Goal: Information Seeking & Learning: Find specific page/section

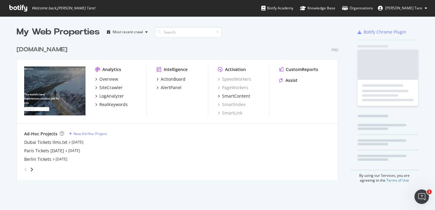
scroll to position [137, 322]
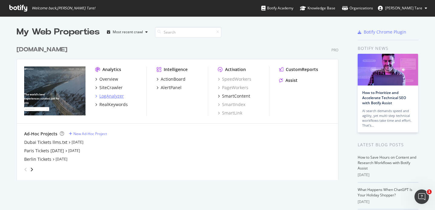
click at [108, 96] on div "LogAnalyzer" at bounding box center [111, 96] width 24 height 6
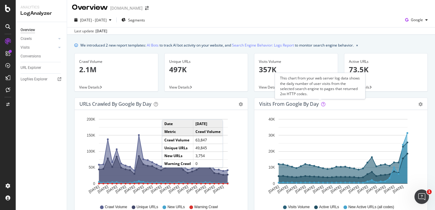
scroll to position [1, 0]
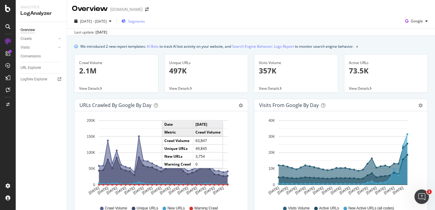
click at [141, 23] on span "Segments" at bounding box center [136, 21] width 17 height 5
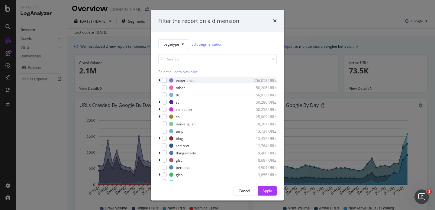
click at [159, 79] on icon "modal" at bounding box center [160, 81] width 2 height 4
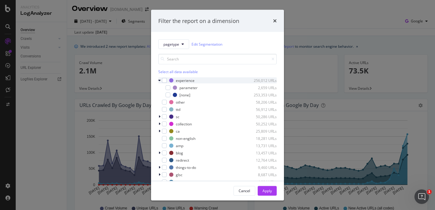
click at [159, 79] on icon "modal" at bounding box center [159, 81] width 2 height 4
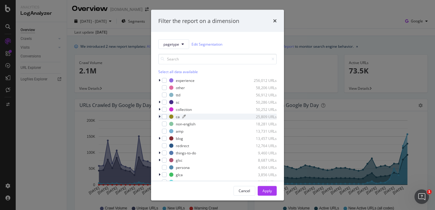
scroll to position [2, 0]
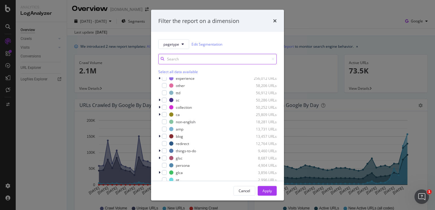
click at [173, 57] on input "modal" at bounding box center [217, 59] width 118 height 11
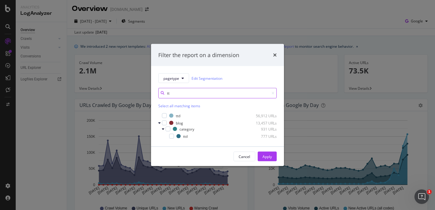
type input "t"
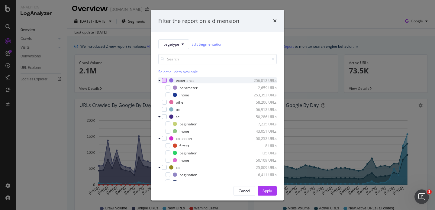
click at [166, 79] on div "modal" at bounding box center [164, 80] width 5 height 5
click at [164, 81] on icon "modal" at bounding box center [164, 80] width 3 height 3
click at [166, 71] on div "Select all data available" at bounding box center [217, 71] width 118 height 5
click at [177, 59] on input "modal" at bounding box center [217, 59] width 118 height 11
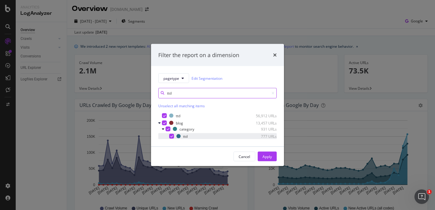
type input "ttd"
click at [170, 136] on icon "modal" at bounding box center [171, 136] width 3 height 3
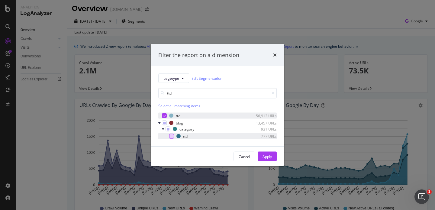
click at [166, 117] on div "modal" at bounding box center [164, 115] width 5 height 5
click at [269, 158] on div "Apply" at bounding box center [266, 156] width 9 height 5
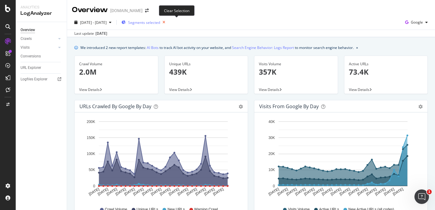
click at [168, 22] on icon "button" at bounding box center [164, 22] width 8 height 8
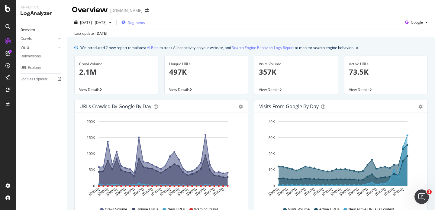
click at [145, 23] on span "Segments" at bounding box center [136, 22] width 17 height 5
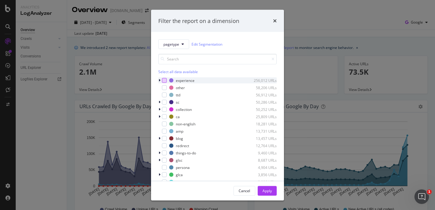
click at [165, 79] on div "modal" at bounding box center [164, 80] width 5 height 5
click at [263, 189] on div "Apply" at bounding box center [266, 190] width 9 height 5
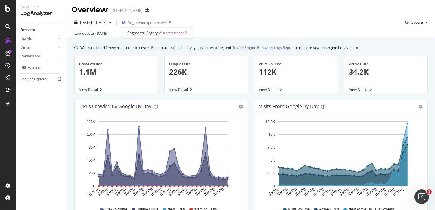
click at [166, 22] on span "Segment: experience/*" at bounding box center [147, 22] width 38 height 5
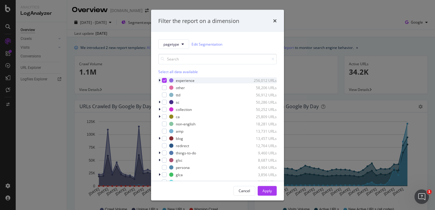
click at [165, 79] on icon "modal" at bounding box center [164, 80] width 3 height 3
click at [171, 71] on div "Select all data available" at bounding box center [217, 71] width 118 height 5
click at [164, 80] on icon "modal" at bounding box center [164, 80] width 3 height 3
click at [262, 189] on div "Apply" at bounding box center [266, 190] width 9 height 5
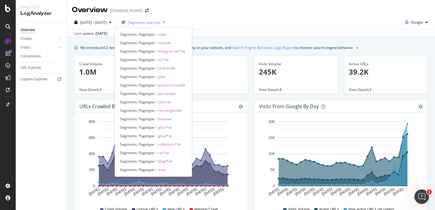
click at [158, 21] on span "Segments selected" at bounding box center [144, 22] width 32 height 5
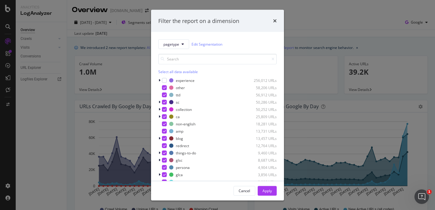
click at [168, 71] on div "Select all data available" at bounding box center [217, 71] width 118 height 5
click at [168, 71] on div "Unselect all data available" at bounding box center [217, 71] width 118 height 5
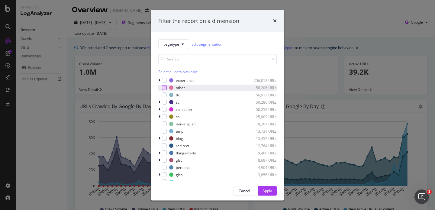
click at [165, 89] on div "modal" at bounding box center [164, 87] width 5 height 5
click at [267, 193] on div "Apply" at bounding box center [266, 190] width 9 height 5
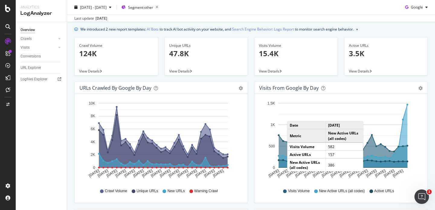
scroll to position [25, 0]
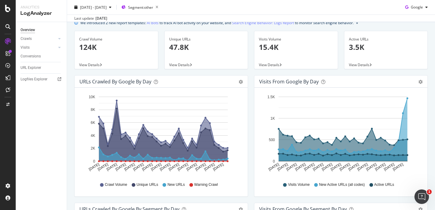
click at [283, 185] on icon at bounding box center [285, 185] width 4 height 4
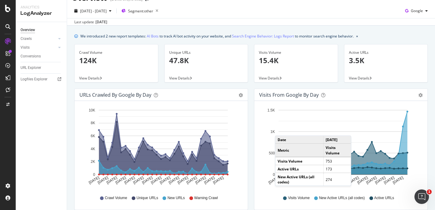
scroll to position [16, 0]
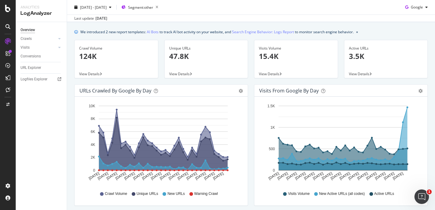
click at [310, 92] on div "Visits from Google by day" at bounding box center [289, 91] width 60 height 6
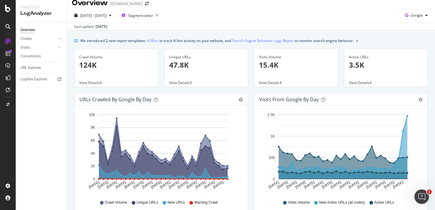
scroll to position [0, 0]
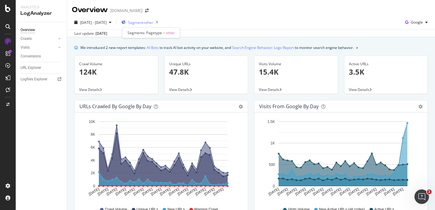
click at [153, 22] on span "Segment: other" at bounding box center [140, 22] width 25 height 5
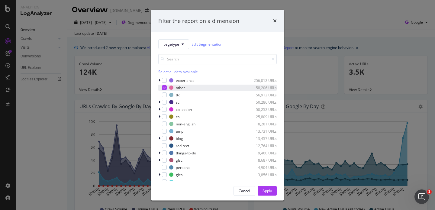
click at [164, 85] on div "other 58,206 URLs" at bounding box center [217, 88] width 118 height 6
click at [164, 79] on div "modal" at bounding box center [164, 80] width 5 height 5
click at [262, 189] on div "Apply" at bounding box center [266, 190] width 9 height 5
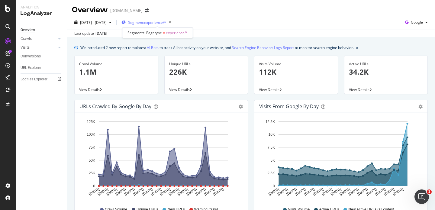
click at [157, 21] on span "Segment: experience/*" at bounding box center [147, 22] width 38 height 5
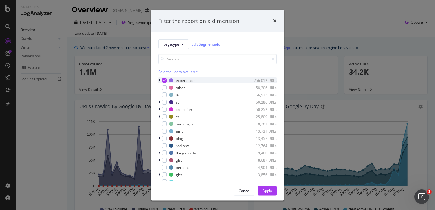
click at [159, 79] on icon "modal" at bounding box center [160, 81] width 2 height 4
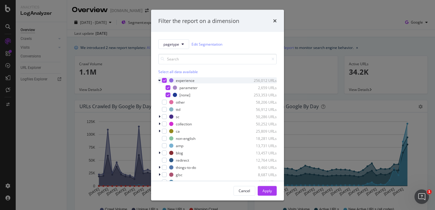
click at [159, 79] on icon "modal" at bounding box center [159, 81] width 2 height 4
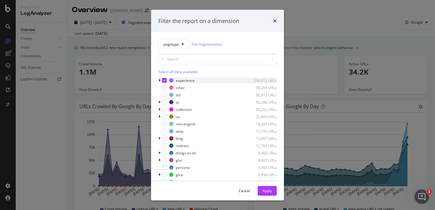
click at [164, 79] on icon "modal" at bounding box center [164, 80] width 3 height 3
click at [166, 96] on div "modal" at bounding box center [164, 94] width 5 height 5
click at [268, 191] on div "Apply" at bounding box center [266, 190] width 9 height 5
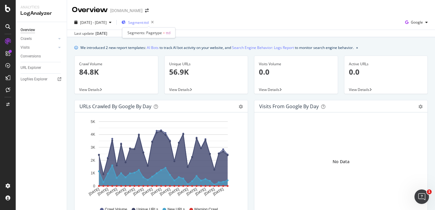
click at [149, 24] on span "Segment: ttd" at bounding box center [138, 22] width 21 height 5
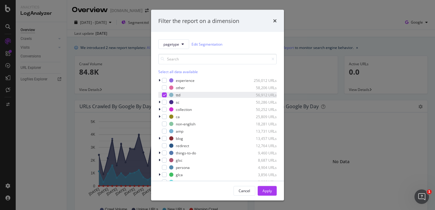
click at [166, 96] on div "modal" at bounding box center [164, 94] width 5 height 5
click at [164, 103] on div "modal" at bounding box center [164, 102] width 5 height 5
click at [260, 190] on button "Apply" at bounding box center [267, 191] width 19 height 10
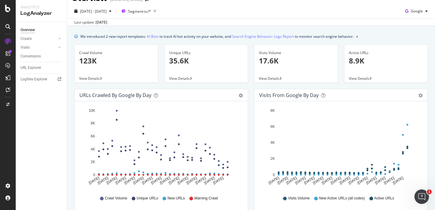
scroll to position [2, 0]
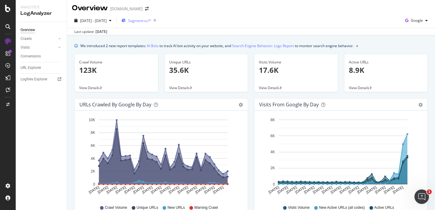
click at [145, 23] on div "Segment: sc/*" at bounding box center [139, 20] width 37 height 8
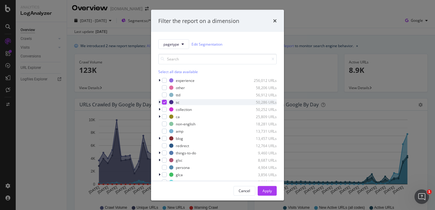
click at [164, 101] on icon "modal" at bounding box center [164, 102] width 3 height 3
click at [167, 111] on div "collection 50,252 URLs" at bounding box center [217, 109] width 118 height 6
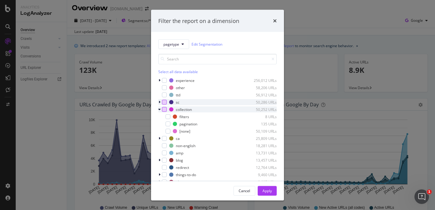
click at [166, 110] on div "modal" at bounding box center [164, 109] width 5 height 5
click at [265, 191] on div "Apply" at bounding box center [266, 190] width 9 height 5
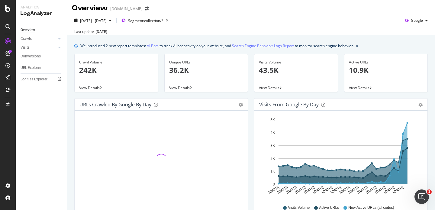
scroll to position [11, 0]
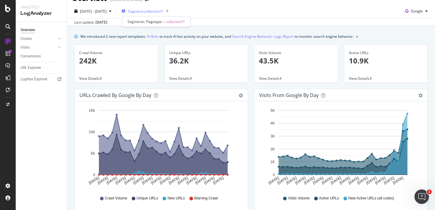
click at [161, 11] on span "Segment: collection/*" at bounding box center [145, 11] width 35 height 5
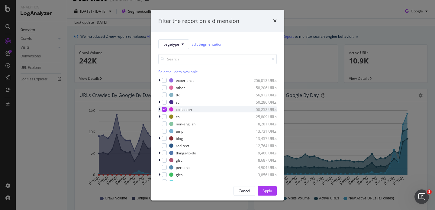
click at [164, 107] on div "modal" at bounding box center [164, 109] width 5 height 5
click at [166, 116] on div "modal" at bounding box center [164, 116] width 5 height 5
click at [261, 189] on button "Apply" at bounding box center [267, 191] width 19 height 10
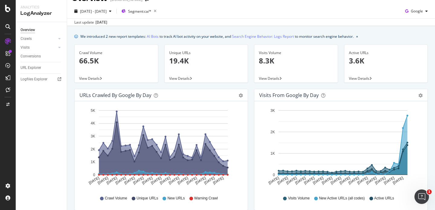
scroll to position [21, 0]
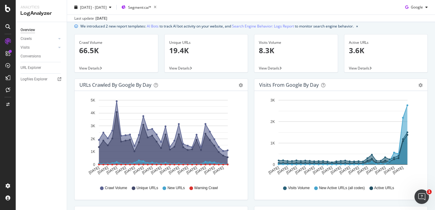
click at [150, 13] on div "[DATE] - [DATE] Segment: ca/* Google" at bounding box center [251, 8] width 368 height 12
click at [150, 11] on div "Segment: ca/*" at bounding box center [139, 7] width 37 height 8
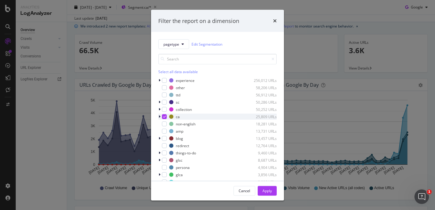
click at [164, 114] on div "modal" at bounding box center [164, 116] width 5 height 5
click at [166, 124] on div "modal" at bounding box center [164, 123] width 5 height 5
click at [269, 191] on div "Apply" at bounding box center [266, 190] width 9 height 5
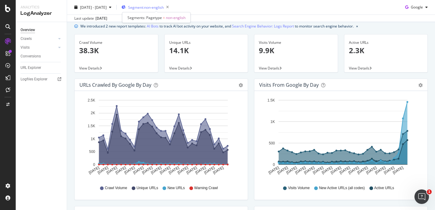
click at [144, 6] on span "Segment: non-english" at bounding box center [146, 7] width 36 height 5
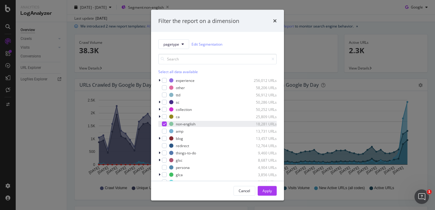
click at [164, 124] on icon "modal" at bounding box center [164, 123] width 3 height 3
click at [165, 139] on div "modal" at bounding box center [164, 138] width 5 height 5
click at [267, 189] on div "Apply" at bounding box center [266, 190] width 9 height 5
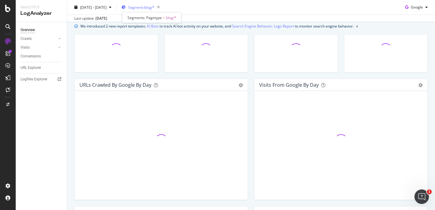
click at [147, 8] on span "Segment: blog/*" at bounding box center [141, 7] width 27 height 5
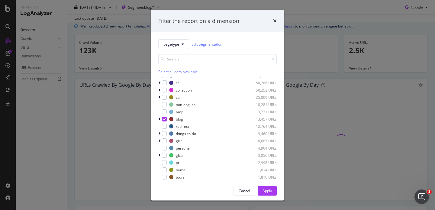
scroll to position [14, 0]
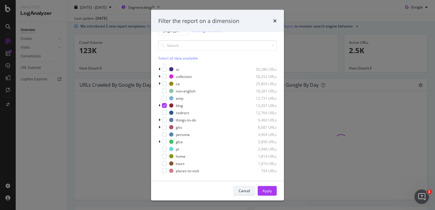
click at [247, 189] on div "Cancel" at bounding box center [244, 190] width 11 height 5
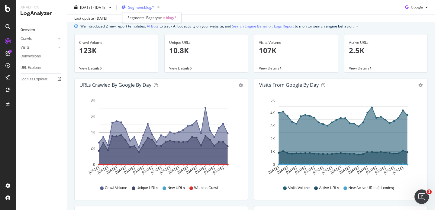
click at [153, 6] on span "Segment: blog/*" at bounding box center [141, 7] width 27 height 5
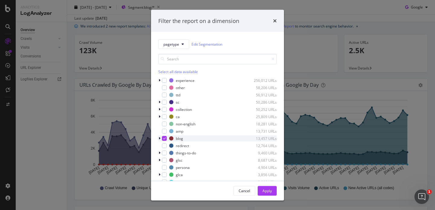
click at [164, 139] on icon "modal" at bounding box center [164, 138] width 3 height 3
click at [166, 153] on div "modal" at bounding box center [164, 152] width 5 height 5
click at [159, 153] on icon "modal" at bounding box center [160, 153] width 2 height 4
click at [159, 153] on icon "modal" at bounding box center [159, 153] width 2 height 4
click at [272, 192] on div "Apply" at bounding box center [266, 190] width 9 height 5
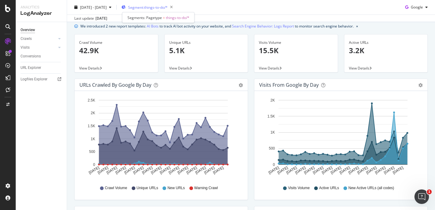
click at [155, 8] on span "Segment: things-to-do/*" at bounding box center [148, 7] width 40 height 5
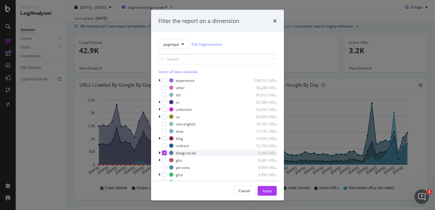
click at [166, 151] on div "modal" at bounding box center [164, 152] width 5 height 5
click at [166, 160] on div "modal" at bounding box center [164, 160] width 5 height 5
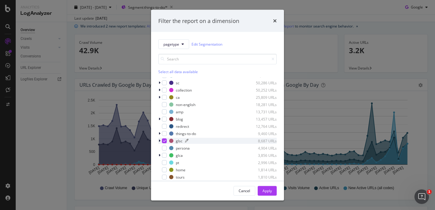
scroll to position [14, 0]
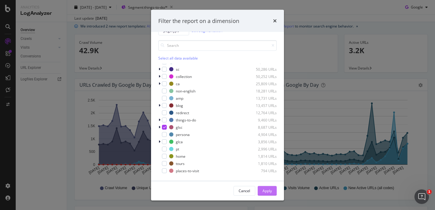
click at [265, 188] on div "Apply" at bounding box center [266, 190] width 9 height 5
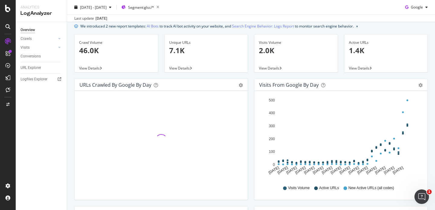
click at [130, 3] on div "[DATE] - [DATE] Segment: glsc/*" at bounding box center [117, 7] width 90 height 10
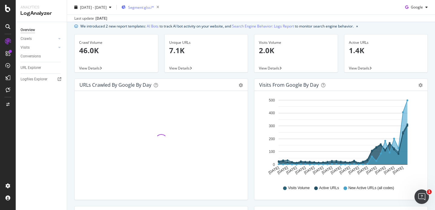
click at [126, 6] on icon "button" at bounding box center [123, 7] width 4 height 4
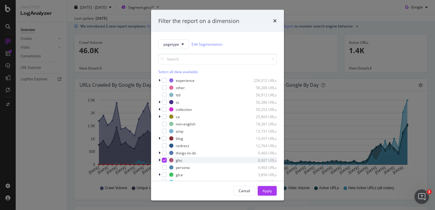
click at [162, 161] on div "modal" at bounding box center [164, 160] width 5 height 5
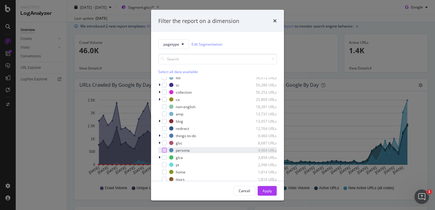
click at [165, 150] on div "modal" at bounding box center [164, 150] width 5 height 5
click at [271, 192] on div "Apply" at bounding box center [266, 190] width 9 height 5
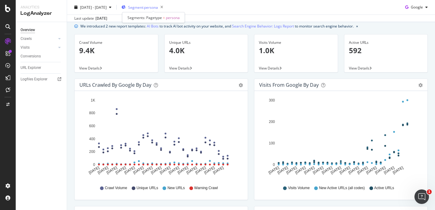
click at [146, 10] on span "Segment: persona" at bounding box center [143, 7] width 30 height 5
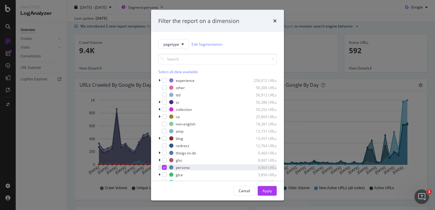
click at [164, 168] on icon "modal" at bounding box center [164, 167] width 3 height 3
click at [165, 176] on div "modal" at bounding box center [164, 174] width 5 height 5
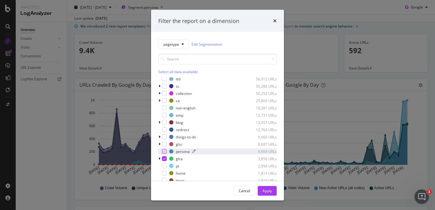
scroll to position [19, 0]
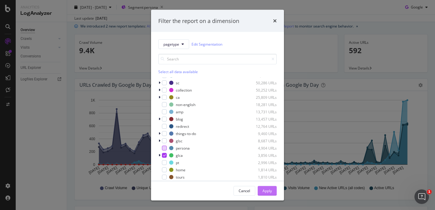
click at [260, 190] on button "Apply" at bounding box center [267, 191] width 19 height 10
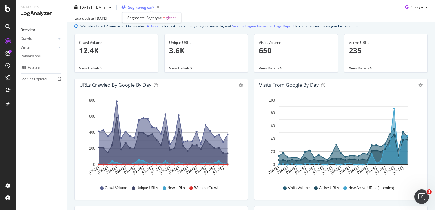
click at [147, 7] on span "Segment: glca/*" at bounding box center [141, 7] width 26 height 5
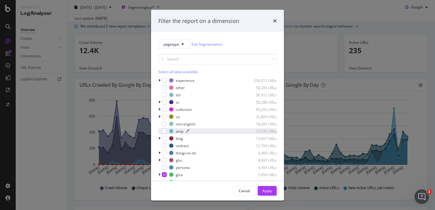
scroll to position [19, 0]
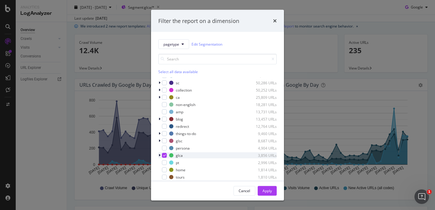
click at [166, 157] on div "modal" at bounding box center [164, 155] width 5 height 5
click at [240, 188] on div "Cancel" at bounding box center [244, 190] width 11 height 8
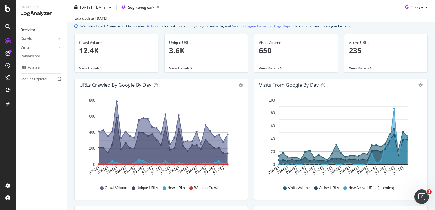
scroll to position [0, 0]
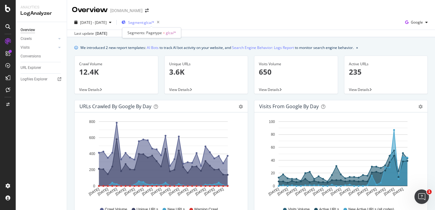
click at [154, 21] on span "Segment: glca/*" at bounding box center [141, 22] width 26 height 5
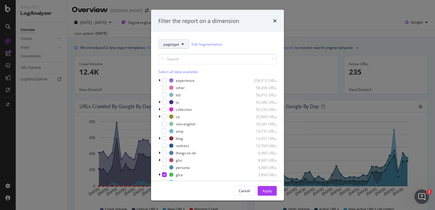
click at [177, 47] on button "pagetype" at bounding box center [173, 44] width 31 height 10
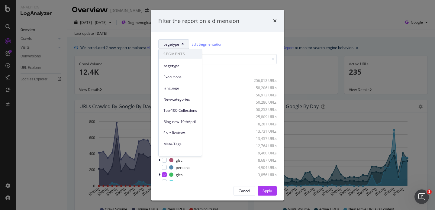
click at [177, 47] on button "pagetype" at bounding box center [173, 44] width 31 height 10
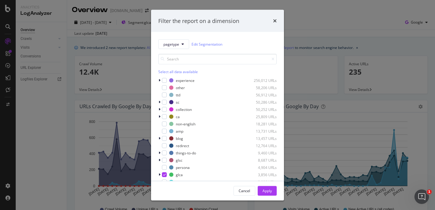
click at [167, 73] on div "Select all data available" at bounding box center [217, 71] width 118 height 5
click at [167, 73] on div "Unselect all data available" at bounding box center [217, 71] width 118 height 5
click at [160, 109] on icon "modal" at bounding box center [160, 110] width 2 height 4
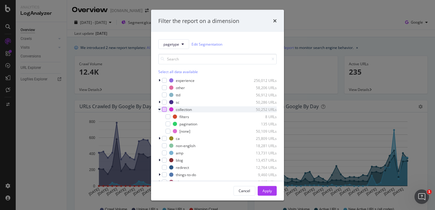
click at [163, 110] on div "modal" at bounding box center [164, 109] width 5 height 5
click at [265, 194] on div "Apply" at bounding box center [266, 190] width 9 height 9
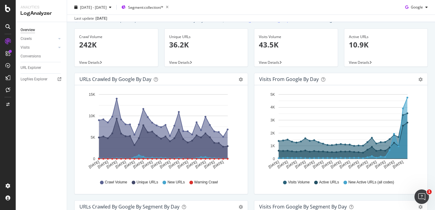
scroll to position [25, 0]
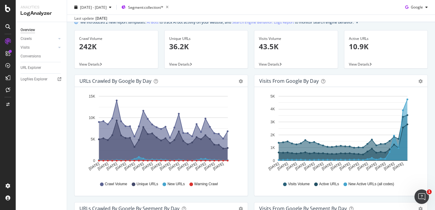
click at [63, 76] on div "Logfiles Explorer" at bounding box center [44, 79] width 46 height 9
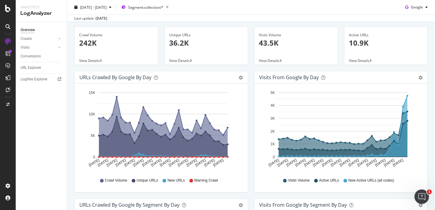
scroll to position [28, 0]
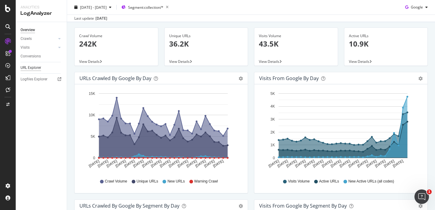
click at [35, 68] on div "URL Explorer" at bounding box center [31, 68] width 21 height 6
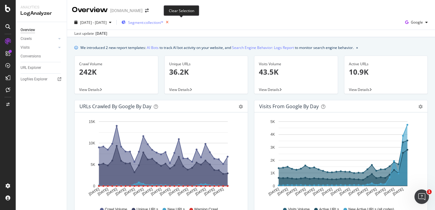
click at [171, 22] on icon "button" at bounding box center [167, 22] width 8 height 8
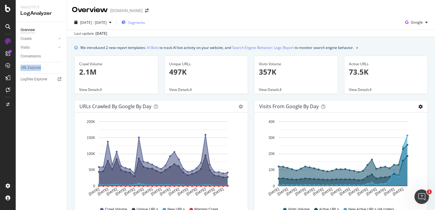
click at [418, 105] on icon "gear" at bounding box center [420, 107] width 4 height 4
click at [395, 126] on span "Table" at bounding box center [403, 129] width 48 height 8
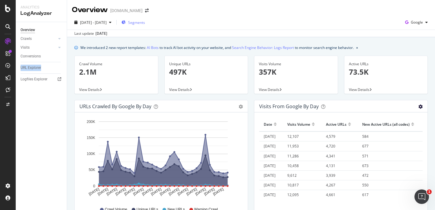
click at [418, 106] on icon "gear" at bounding box center [420, 107] width 4 height 4
click at [397, 119] on span "Area" at bounding box center [403, 118] width 48 height 8
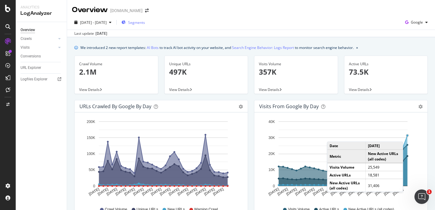
click at [407, 136] on circle "A chart." at bounding box center [408, 136] width 2 height 2
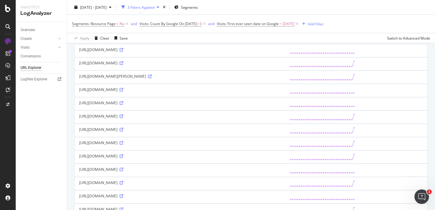
scroll to position [608, 0]
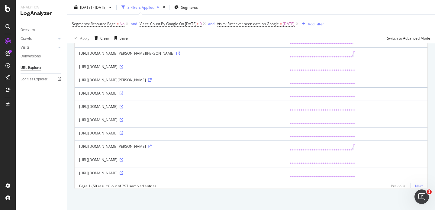
click at [413, 184] on link "Next" at bounding box center [416, 186] width 13 height 9
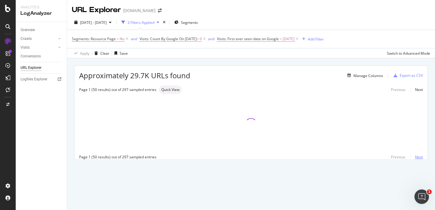
scroll to position [0, 0]
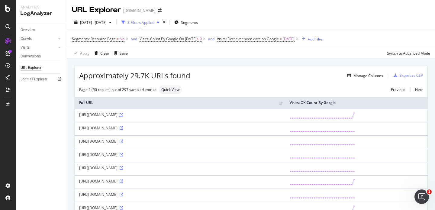
click at [123, 116] on icon at bounding box center [122, 115] width 4 height 4
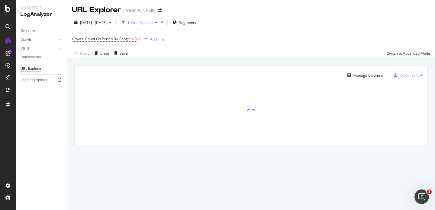
click at [159, 37] on div "Add Filter" at bounding box center [158, 39] width 16 height 5
click at [272, 48] on div "Crawls: Count On Period By Google > 0 Add Filter" at bounding box center [251, 39] width 358 height 18
click at [366, 73] on div "Manage Columns" at bounding box center [368, 75] width 30 height 5
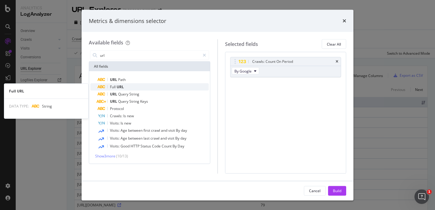
type input "url"
click at [116, 87] on span "Full" at bounding box center [113, 86] width 7 height 5
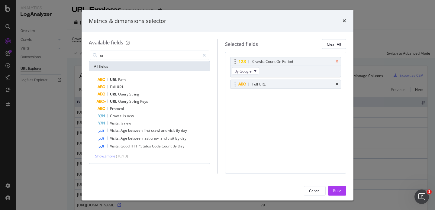
click at [337, 62] on icon "times" at bounding box center [337, 62] width 3 height 4
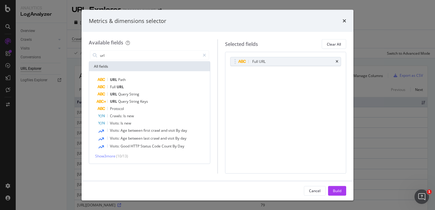
click at [298, 89] on div "Full URL You can use this field as a To pick up a draggable item, press the spa…" at bounding box center [285, 112] width 121 height 121
click at [202, 57] on div "modal" at bounding box center [204, 55] width 9 height 10
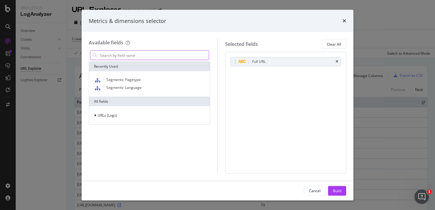
click at [193, 56] on input "modal" at bounding box center [153, 55] width 109 height 9
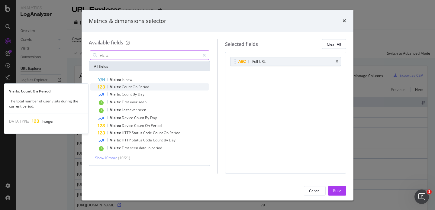
type input "visits"
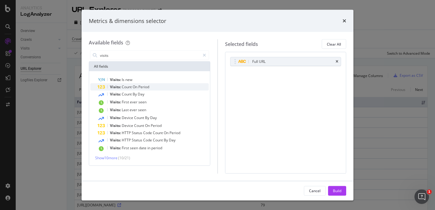
click at [172, 86] on div "Visits: Count On Period" at bounding box center [153, 86] width 111 height 7
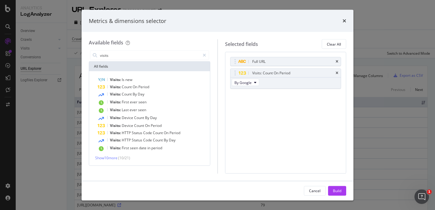
drag, startPoint x: 201, startPoint y: 21, endPoint x: 226, endPoint y: 24, distance: 25.0
click at [226, 24] on div "Metrics & dimensions selector" at bounding box center [217, 21] width 257 height 8
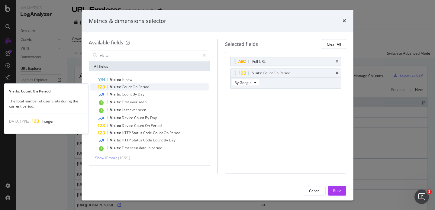
click at [135, 86] on span "On" at bounding box center [136, 86] width 6 height 5
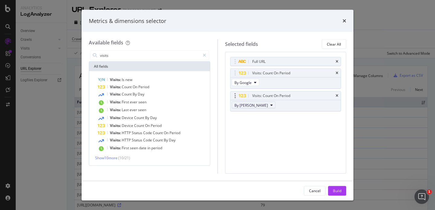
click at [270, 105] on icon "modal" at bounding box center [271, 105] width 2 height 4
click at [301, 111] on div "Visits: Count On Period By Bing" at bounding box center [285, 101] width 111 height 20
click at [336, 95] on icon "times" at bounding box center [337, 96] width 3 height 4
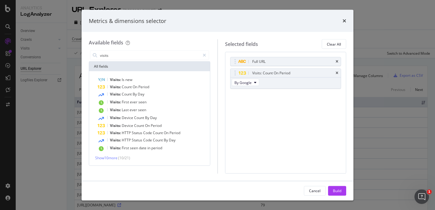
click at [262, 148] on div "Full URL Visits: Count On Period By Google You can use this field as a To pick …" at bounding box center [285, 112] width 121 height 121
click at [108, 158] on span "Show 10 more" at bounding box center [106, 157] width 22 height 5
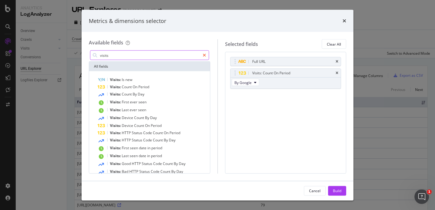
click at [204, 57] on div "modal" at bounding box center [204, 55] width 9 height 10
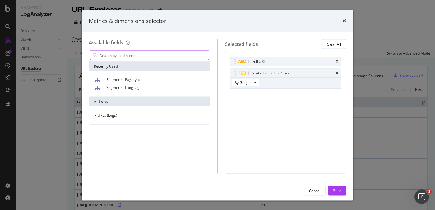
click at [183, 55] on input "modal" at bounding box center [153, 55] width 109 height 9
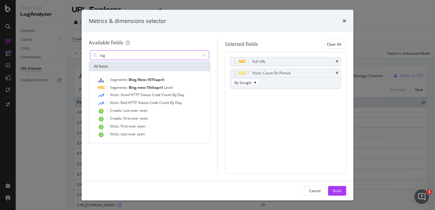
type input "log"
click at [255, 111] on div "Full URL Visits: Count On Period By Google You can use this field as a To pick …" at bounding box center [285, 112] width 121 height 121
click at [337, 188] on div "Build" at bounding box center [337, 190] width 8 height 9
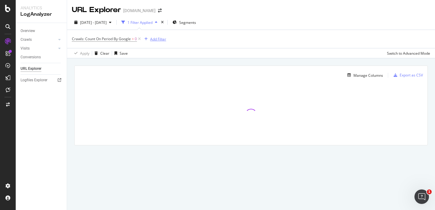
click at [159, 38] on div "Add Filter" at bounding box center [158, 39] width 16 height 5
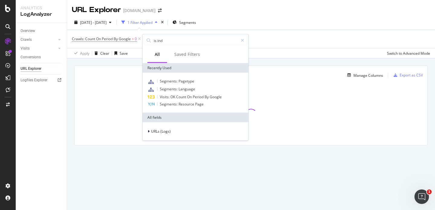
type input "is inde"
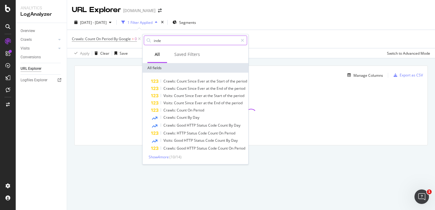
type input "index"
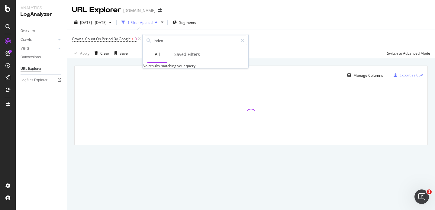
click at [130, 74] on div "Manage Columns" at bounding box center [231, 75] width 304 height 7
click at [375, 78] on div "Manage Columns" at bounding box center [364, 75] width 38 height 7
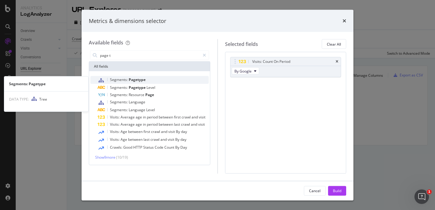
type input "page t"
click at [181, 78] on div "Segments: Pagetype" at bounding box center [153, 80] width 111 height 8
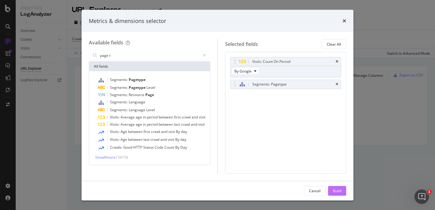
click at [337, 192] on div "Build" at bounding box center [337, 190] width 8 height 5
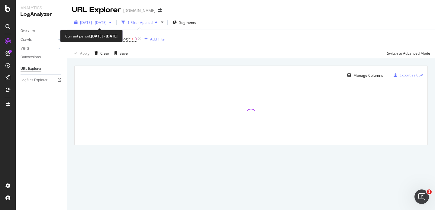
click at [107, 22] on span "[DATE] - [DATE]" at bounding box center [93, 22] width 27 height 5
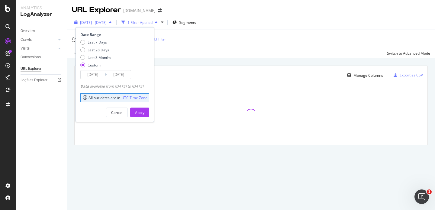
click at [114, 27] on div "[DATE] - [DATE]" at bounding box center [93, 22] width 42 height 9
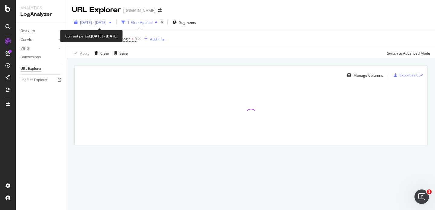
click at [107, 23] on span "[DATE] - [DATE]" at bounding box center [93, 22] width 27 height 5
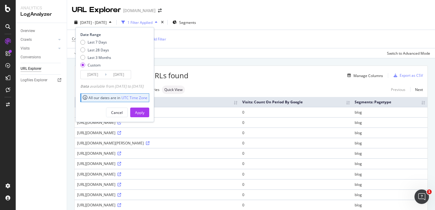
click at [96, 75] on input "2025/08/05" at bounding box center [93, 74] width 24 height 8
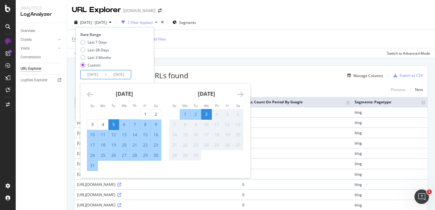
click at [206, 115] on div "3" at bounding box center [206, 114] width 10 height 6
type input "2025/09/03"
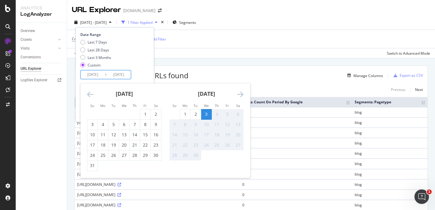
click at [208, 113] on div "3" at bounding box center [206, 114] width 10 height 6
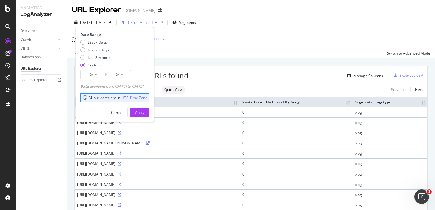
click at [208, 113] on td "http://www.headout.com/blog/bucket" at bounding box center [157, 112] width 165 height 10
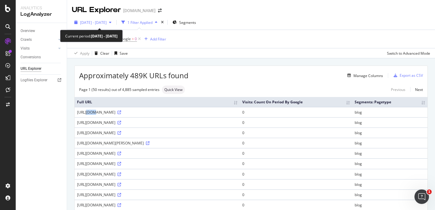
click at [107, 24] on span "[DATE] - [DATE]" at bounding box center [93, 22] width 27 height 5
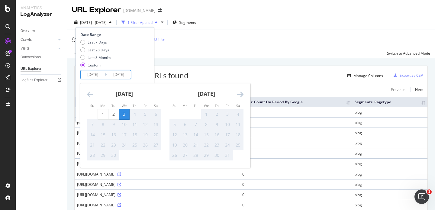
click at [104, 75] on input "2025/09/03" at bounding box center [93, 74] width 24 height 8
click at [128, 111] on div "3" at bounding box center [124, 114] width 10 height 6
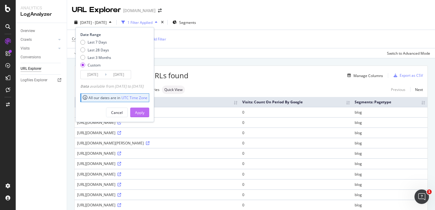
click at [144, 111] on div "Apply" at bounding box center [139, 112] width 9 height 5
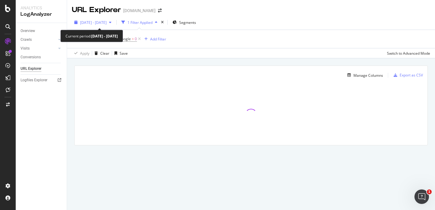
click at [107, 25] on div "2025 Sep. 3rd - Sep. 3rd" at bounding box center [93, 22] width 42 height 9
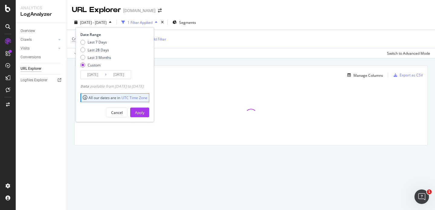
click at [237, 36] on div "Crawls: Count On Period By Google > 0 Add Filter" at bounding box center [251, 39] width 358 height 18
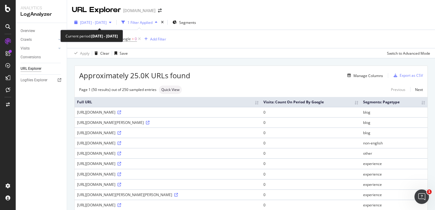
click at [111, 22] on icon "button" at bounding box center [110, 23] width 2 height 4
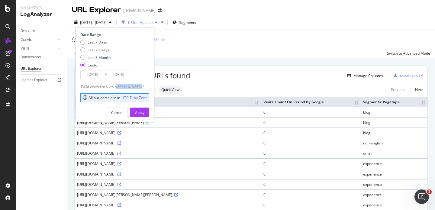
drag, startPoint x: 117, startPoint y: 87, endPoint x: 143, endPoint y: 87, distance: 26.6
click at [143, 87] on div "Data available from 2023/09/03 to 2025/09/03" at bounding box center [111, 86] width 63 height 5
click at [240, 53] on div "Apply Clear Save Switch to Advanced Mode" at bounding box center [251, 53] width 368 height 10
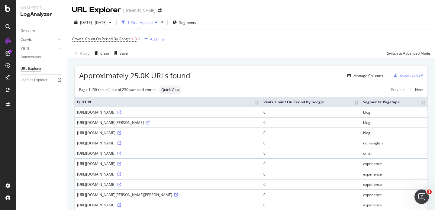
click at [346, 103] on th "Visits: Count On Period By Google" at bounding box center [311, 102] width 100 height 10
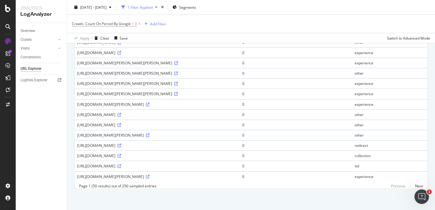
scroll to position [508, 0]
click at [411, 186] on link "Next" at bounding box center [416, 186] width 13 height 9
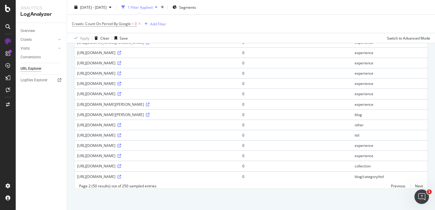
scroll to position [482, 0]
click at [394, 184] on link "Previous" at bounding box center [398, 186] width 24 height 9
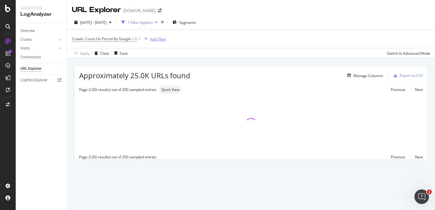
click at [161, 35] on button "Add Filter" at bounding box center [154, 38] width 24 height 7
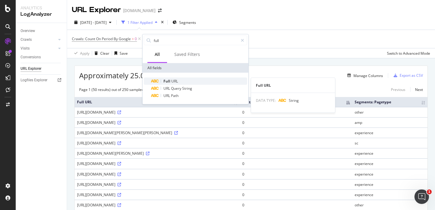
type input "full"
click at [182, 81] on div "Full URL" at bounding box center [199, 81] width 96 height 7
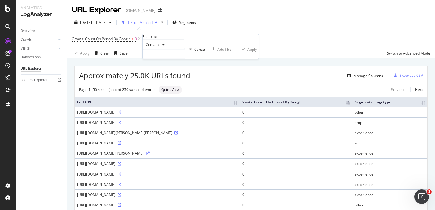
click at [163, 49] on div "Contains" at bounding box center [164, 45] width 42 height 10
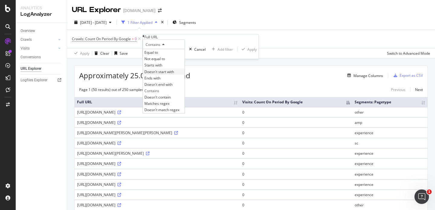
click at [167, 74] on span "Doesn't start with" at bounding box center [159, 71] width 30 height 5
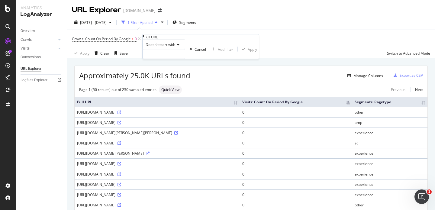
click at [166, 47] on span "Doesn't start with" at bounding box center [161, 44] width 30 height 5
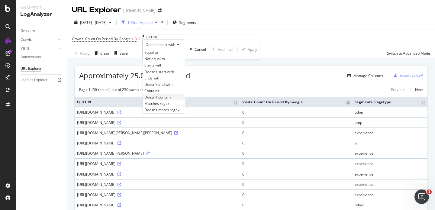
click at [171, 100] on span "Doesn't contain" at bounding box center [157, 97] width 26 height 5
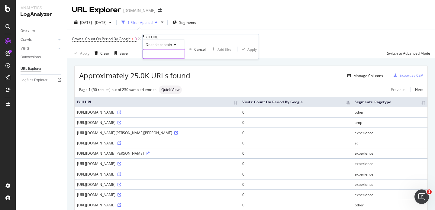
click at [185, 59] on input "text" at bounding box center [164, 54] width 42 height 9
type input "www.headout.com"
click at [204, 59] on div "Doesn't contain www.headout.com Cancel Add filter Apply" at bounding box center [205, 49] width 125 height 19
click at [256, 52] on div "Apply" at bounding box center [260, 49] width 9 height 5
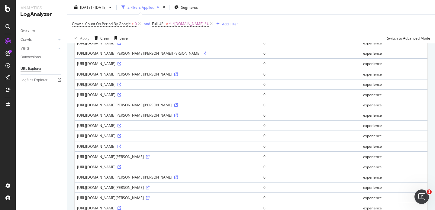
scroll to position [492, 0]
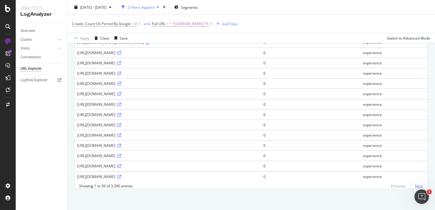
click at [412, 185] on link "Next" at bounding box center [416, 186] width 13 height 9
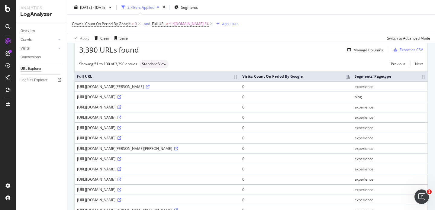
scroll to position [26, 0]
click at [178, 150] on icon at bounding box center [176, 148] width 4 height 4
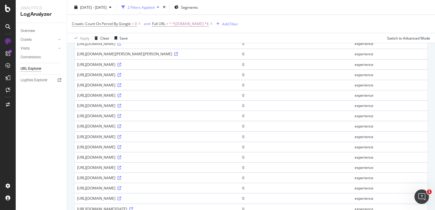
scroll to position [513, 0]
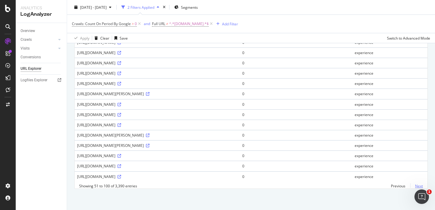
click at [415, 184] on link "Next" at bounding box center [416, 186] width 13 height 9
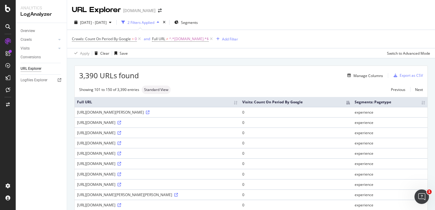
click at [352, 101] on th "Visits: Count On Period By Google" at bounding box center [296, 102] width 112 height 10
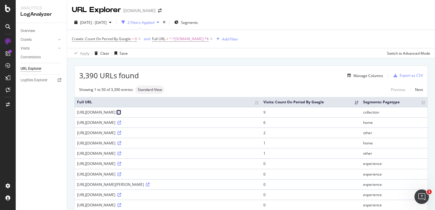
click at [121, 114] on icon at bounding box center [119, 113] width 4 height 4
click at [182, 39] on span "^.*www.headout.com.*$" at bounding box center [189, 39] width 40 height 8
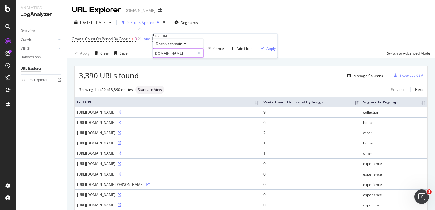
drag, startPoint x: 195, startPoint y: 64, endPoint x: 138, endPoint y: 64, distance: 57.4
click at [138, 64] on body "Analytics LogAnalyzer Overview Crawls Daily Distribution Segments Distribution …" at bounding box center [217, 105] width 435 height 210
type input "headout"
click at [266, 51] on div "Apply" at bounding box center [270, 48] width 9 height 5
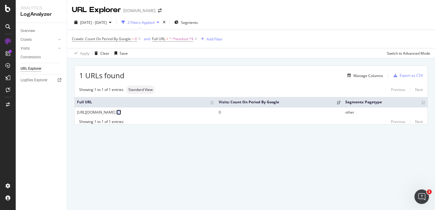
click at [121, 112] on icon at bounding box center [119, 113] width 4 height 4
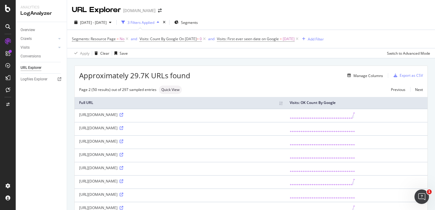
drag, startPoint x: 77, startPoint y: 115, endPoint x: 143, endPoint y: 113, distance: 66.2
click at [143, 113] on td "[URL][DOMAIN_NAME]" at bounding box center [180, 115] width 211 height 13
copy div "https://the-shard.london-tickets.co.uk"
